Goal: Check status

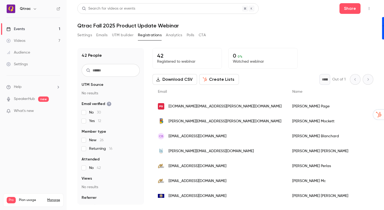
click at [328, 52] on div "42 Registered to webinar 0 0 % Watched webinar" at bounding box center [263, 58] width 221 height 21
